Goal: Find contact information: Find contact information

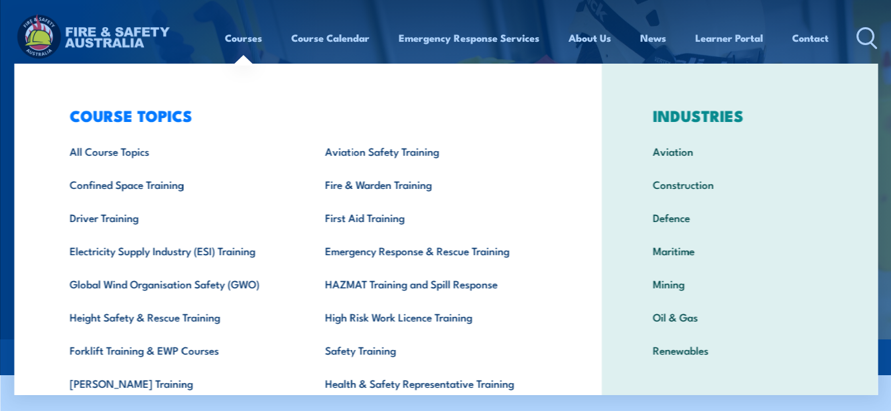
drag, startPoint x: 0, startPoint y: 0, endPoint x: 234, endPoint y: 37, distance: 236.5
click at [234, 37] on link "Courses" at bounding box center [243, 38] width 37 height 32
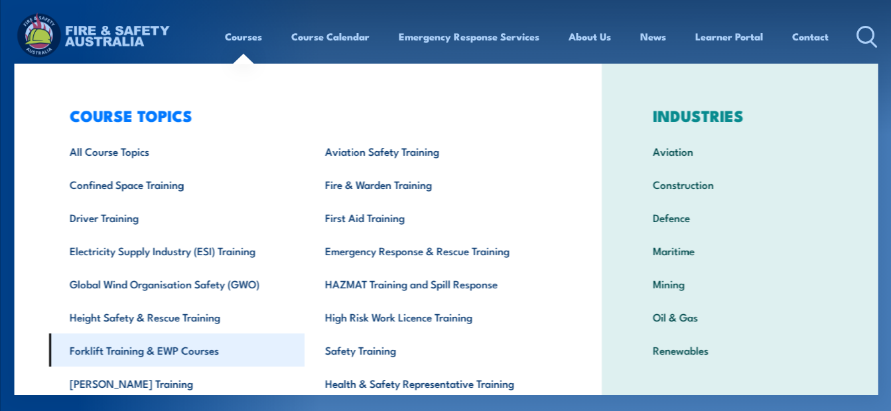
click at [187, 346] on link "Forklift Training & EWP Courses" at bounding box center [175, 350] width 255 height 33
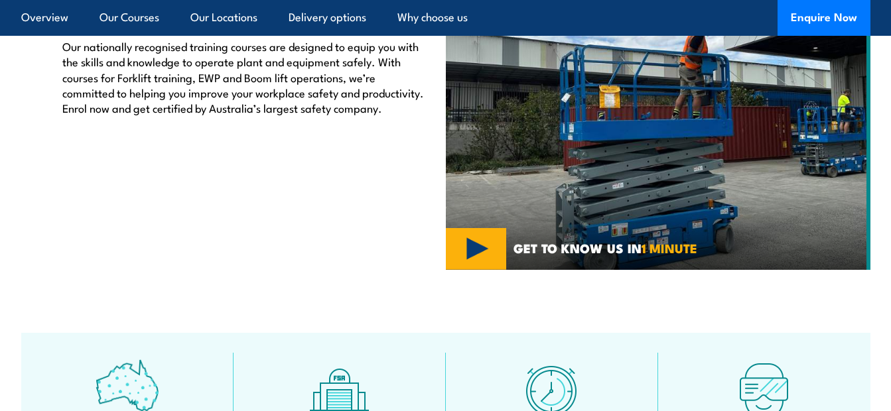
scroll to position [464, 0]
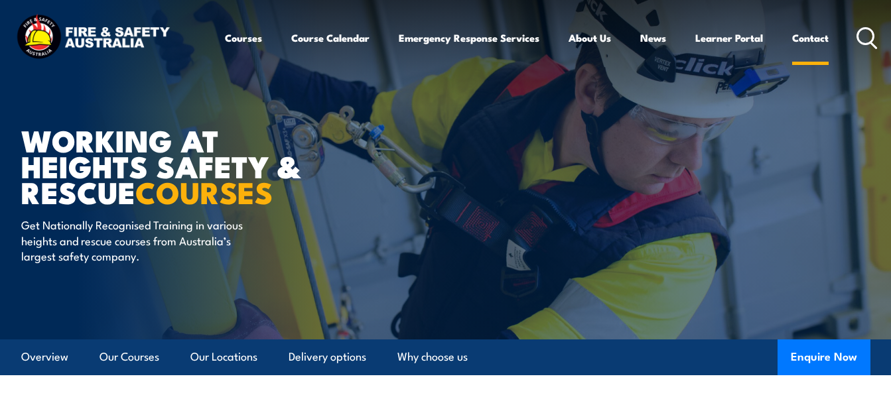
click at [819, 33] on link "Contact" at bounding box center [810, 38] width 36 height 32
